Goal: Information Seeking & Learning: Learn about a topic

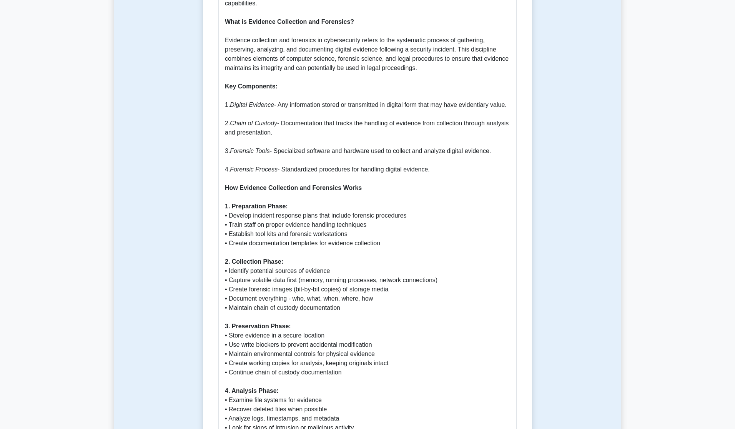
scroll to position [517, 0]
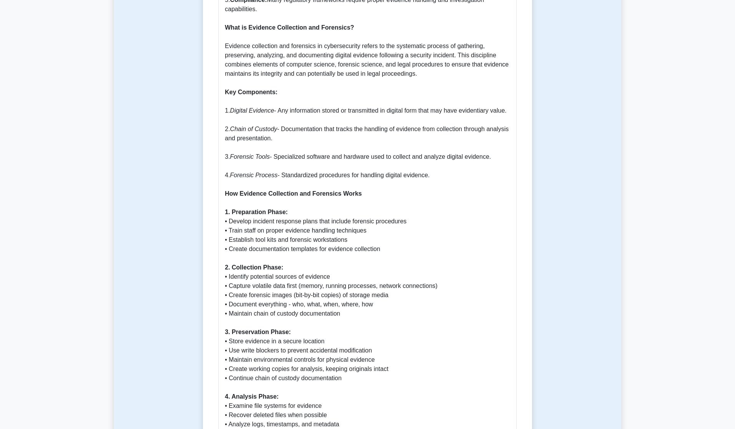
drag, startPoint x: 296, startPoint y: 157, endPoint x: 285, endPoint y: 148, distance: 14.4
click at [285, 148] on p "Why Evidence Collection and Forensics is Important Evidence collection and fore…" at bounding box center [367, 433] width 285 height 1135
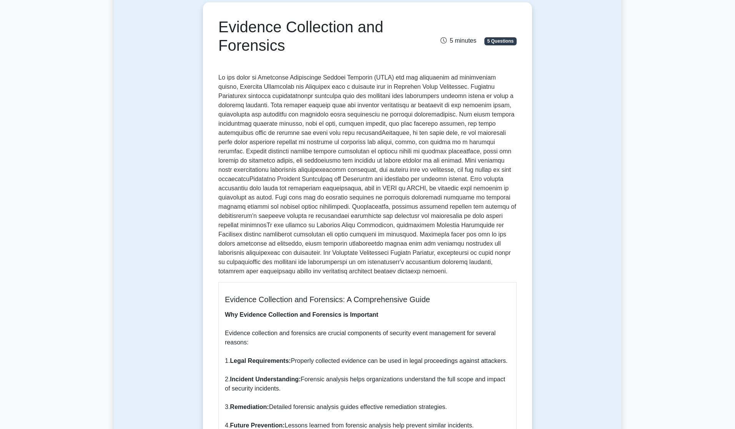
scroll to position [0, 0]
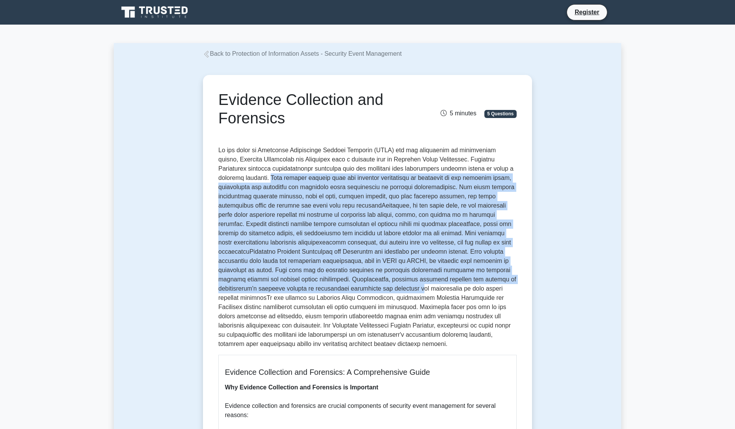
drag, startPoint x: 244, startPoint y: 180, endPoint x: 325, endPoint y: 288, distance: 135.7
click at [325, 289] on p at bounding box center [367, 247] width 298 height 203
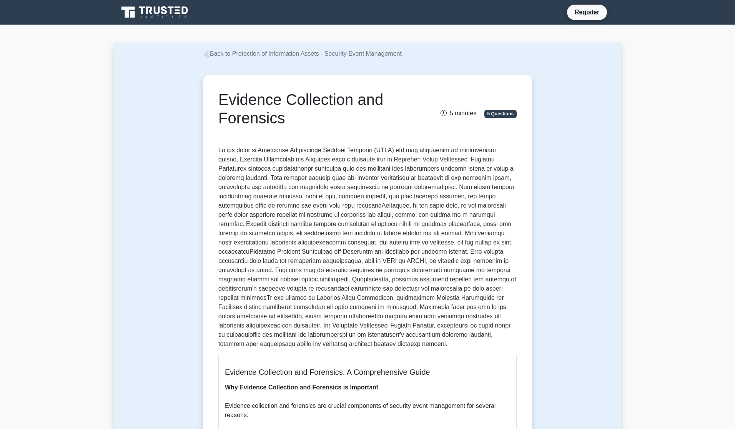
click at [311, 302] on p at bounding box center [367, 247] width 298 height 203
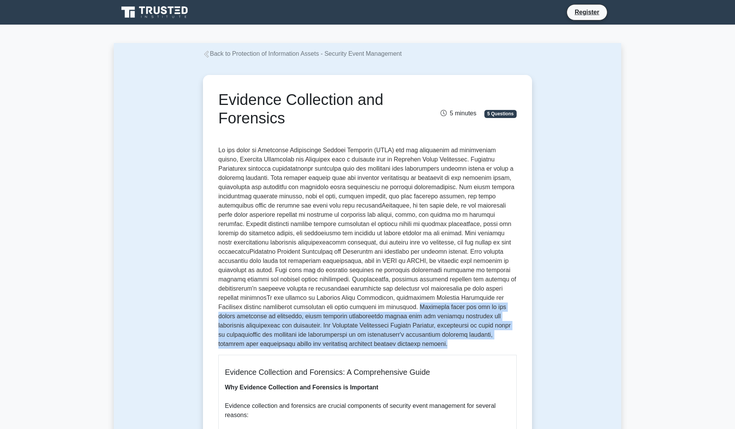
drag, startPoint x: 308, startPoint y: 304, endPoint x: 338, endPoint y: 343, distance: 49.4
click at [338, 343] on p at bounding box center [367, 247] width 298 height 203
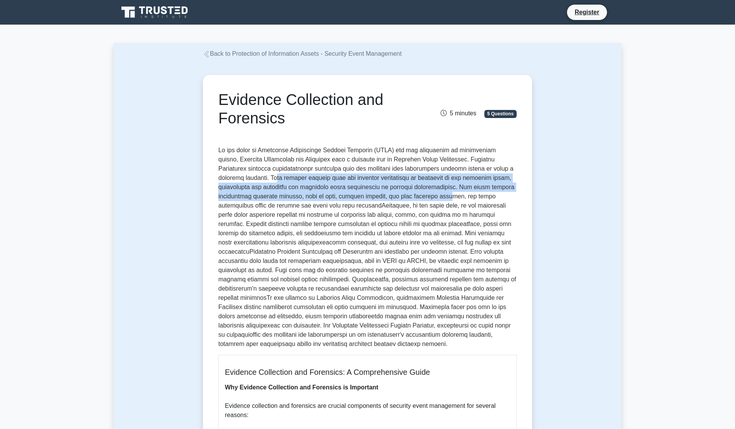
drag, startPoint x: 250, startPoint y: 176, endPoint x: 381, endPoint y: 198, distance: 132.6
click at [381, 198] on p at bounding box center [367, 247] width 298 height 203
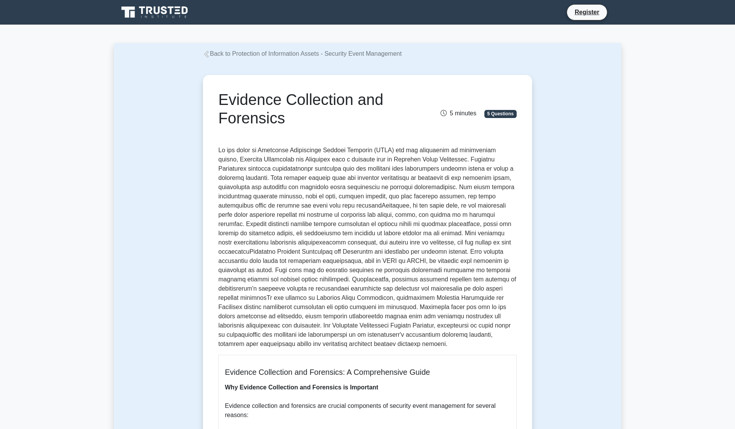
click at [299, 173] on p at bounding box center [367, 247] width 298 height 203
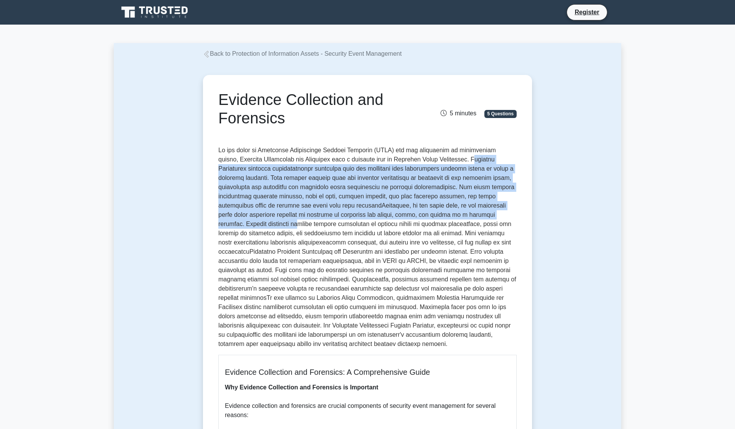
drag, startPoint x: 449, startPoint y: 159, endPoint x: 481, endPoint y: 214, distance: 62.9
click at [481, 214] on p at bounding box center [367, 247] width 298 height 203
click at [458, 158] on p at bounding box center [367, 247] width 298 height 203
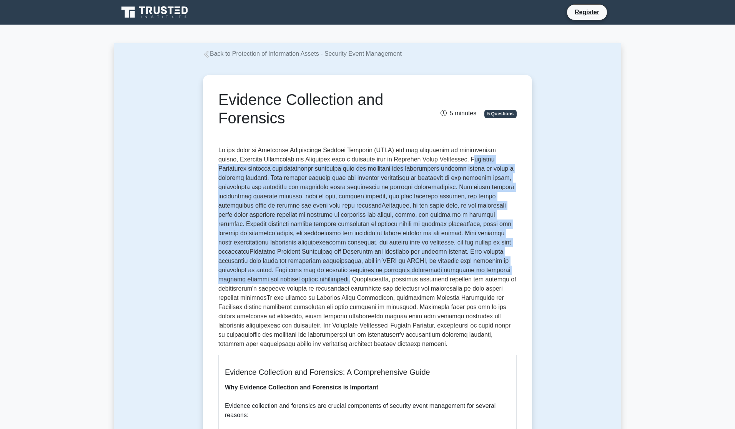
drag, startPoint x: 449, startPoint y: 158, endPoint x: 252, endPoint y: 280, distance: 231.7
click at [252, 280] on p at bounding box center [367, 247] width 298 height 203
copy p "vidence Collection involves systematically gathering data and artifacts from in…"
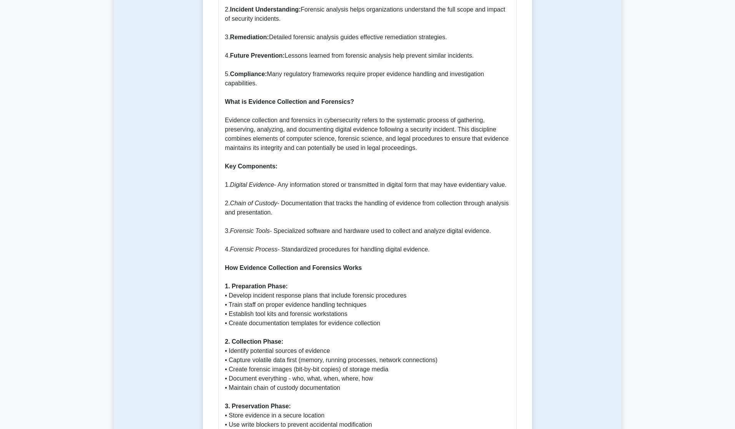
scroll to position [454, 0]
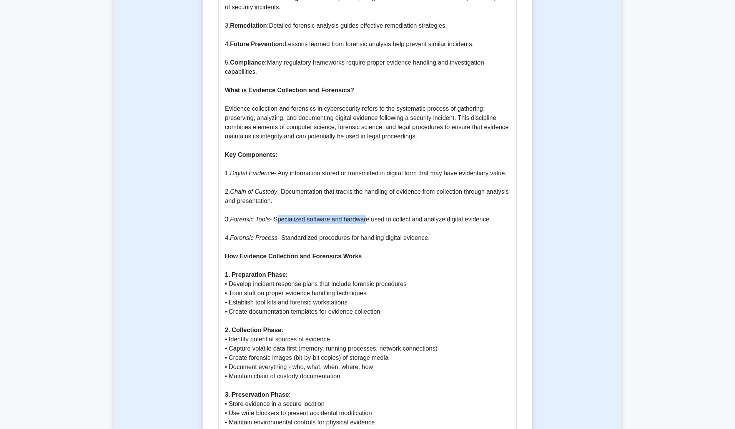
drag, startPoint x: 277, startPoint y: 237, endPoint x: 366, endPoint y: 236, distance: 88.4
drag, startPoint x: 233, startPoint y: 239, endPoint x: 497, endPoint y: 238, distance: 264.5
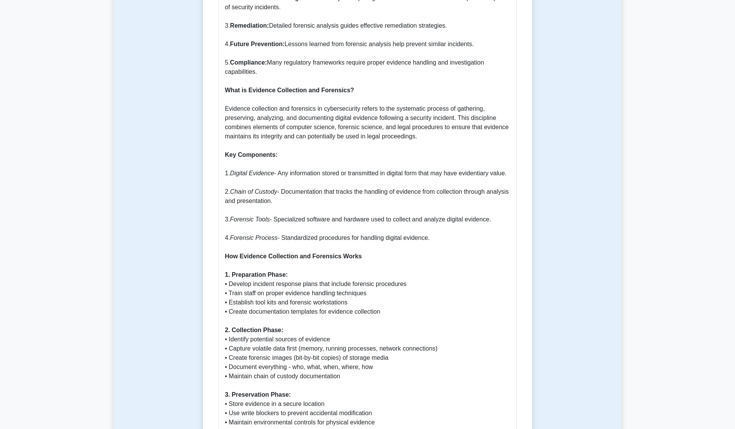
copy p "Forensic Tools - Specialized software and hardware used to collect and analyze …"
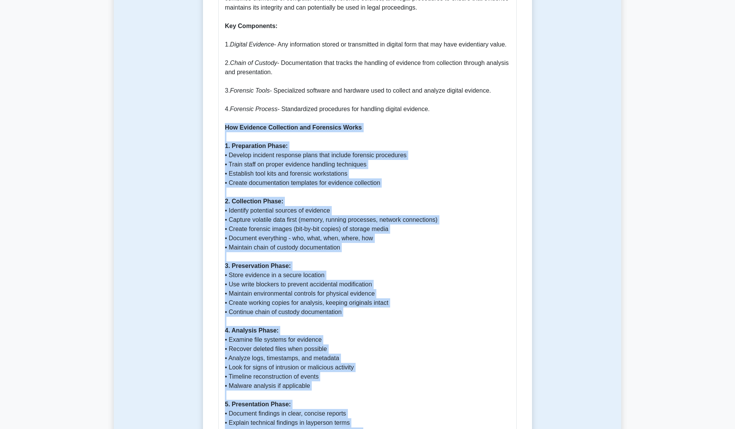
scroll to position [697, 0]
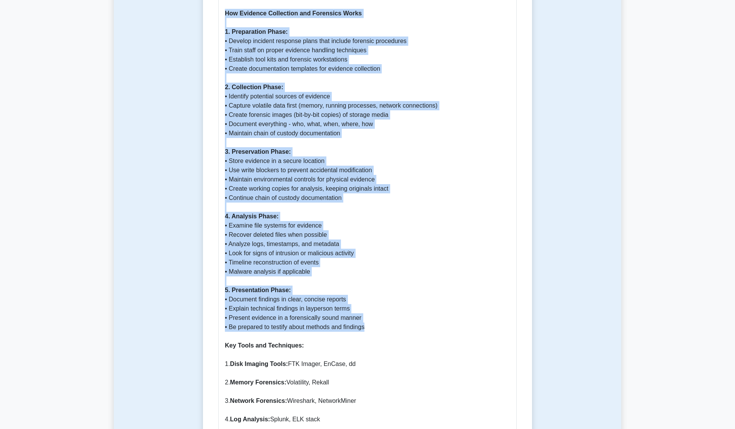
drag, startPoint x: 224, startPoint y: 197, endPoint x: 378, endPoint y: 345, distance: 214.0
click at [378, 345] on div "Evidence Collection and Forensics: A Comprehensive Guide Why Evidence Collectio…" at bounding box center [367, 246] width 298 height 1176
copy p "Lor Ipsumdol Sitametcon adi Elitseddo Eiusm 0. Temporincid Utlab: • Etdolor mag…"
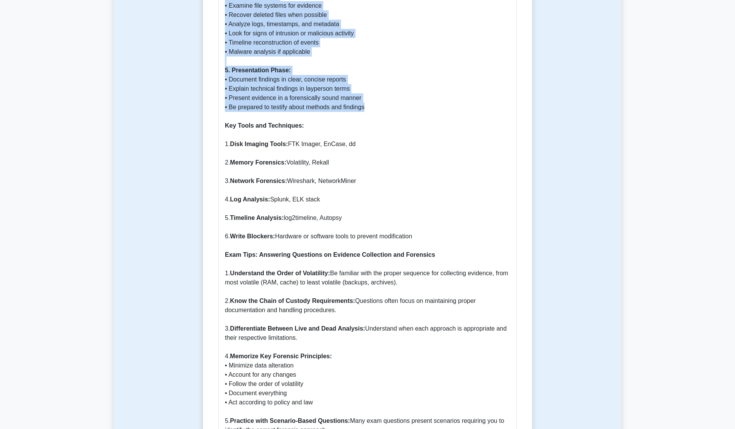
scroll to position [917, 0]
drag, startPoint x: 225, startPoint y: 144, endPoint x: 429, endPoint y: 255, distance: 231.7
click at [429, 255] on p "Why Evidence Collection and Forensics is Important Evidence collection and fore…" at bounding box center [367, 33] width 285 height 1135
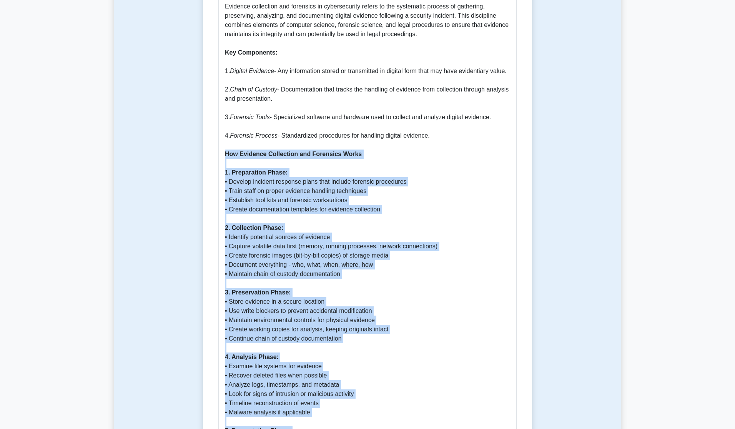
scroll to position [552, 0]
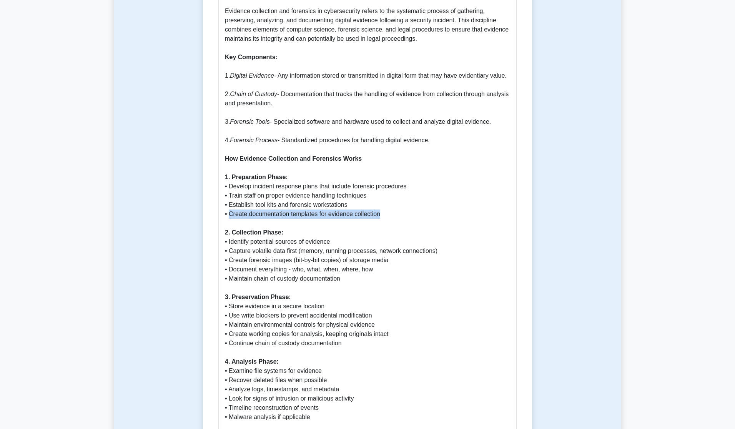
drag, startPoint x: 230, startPoint y: 233, endPoint x: 399, endPoint y: 233, distance: 169.2
click at [399, 233] on p "Why Evidence Collection and Forensics is Important Evidence collection and fore…" at bounding box center [367, 398] width 285 height 1135
click at [362, 242] on p "Why Evidence Collection and Forensics is Important Evidence collection and fore…" at bounding box center [367, 398] width 285 height 1135
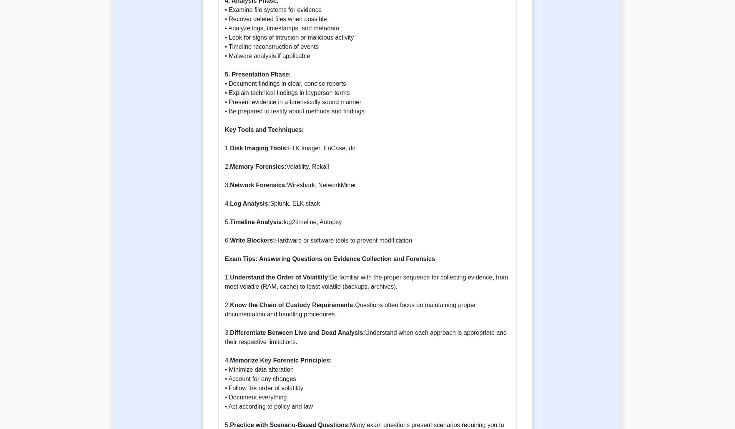
scroll to position [912, 0]
drag, startPoint x: 423, startPoint y: 260, endPoint x: 226, endPoint y: 148, distance: 225.9
click at [226, 148] on p "Why Evidence Collection and Forensics is Important Evidence collection and fore…" at bounding box center [367, 38] width 285 height 1135
copy p "Key Tools and Techniques: 1. Disk Imaging Tools: FTK Imager, EnCase, dd 2. Memo…"
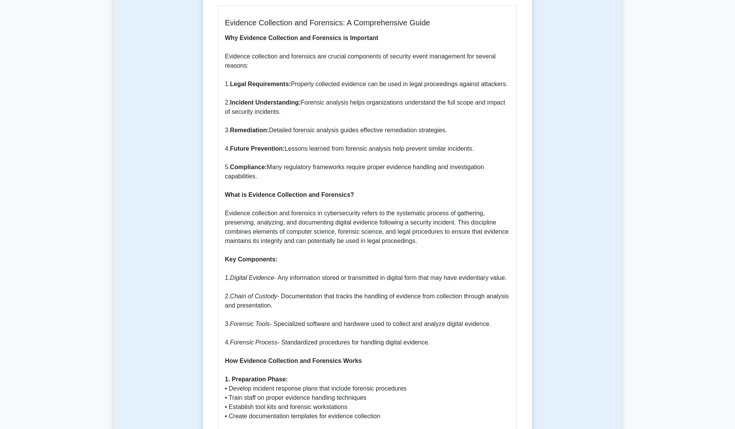
scroll to position [347, 0]
